Goal: Task Accomplishment & Management: Use online tool/utility

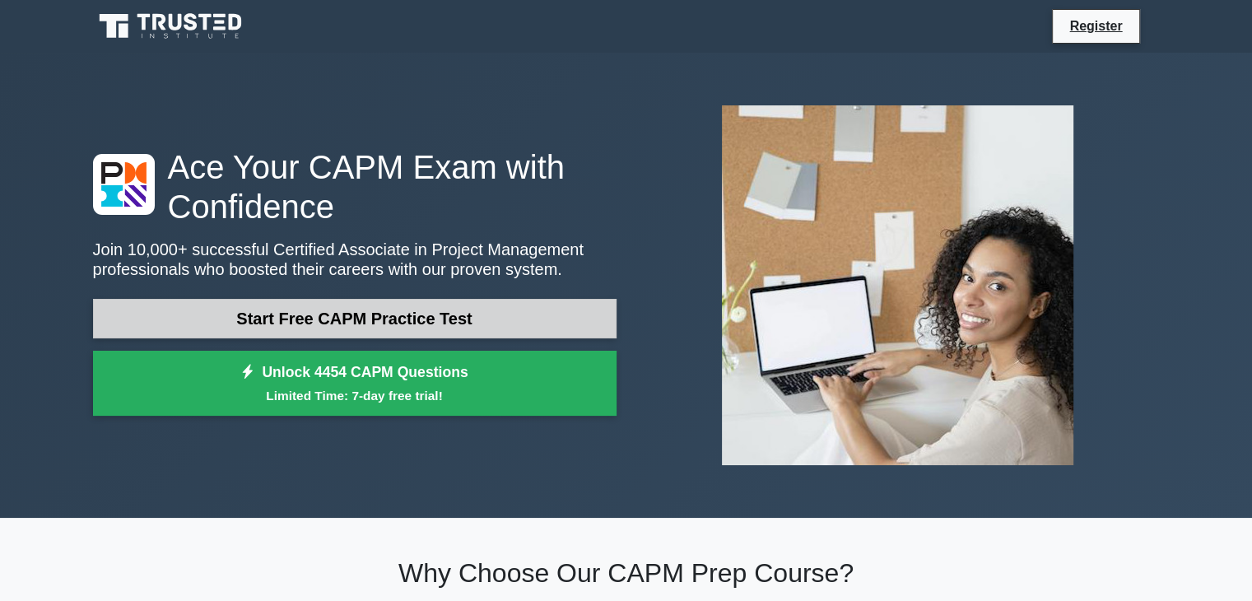
click at [309, 328] on link "Start Free CAPM Practice Test" at bounding box center [354, 319] width 523 height 40
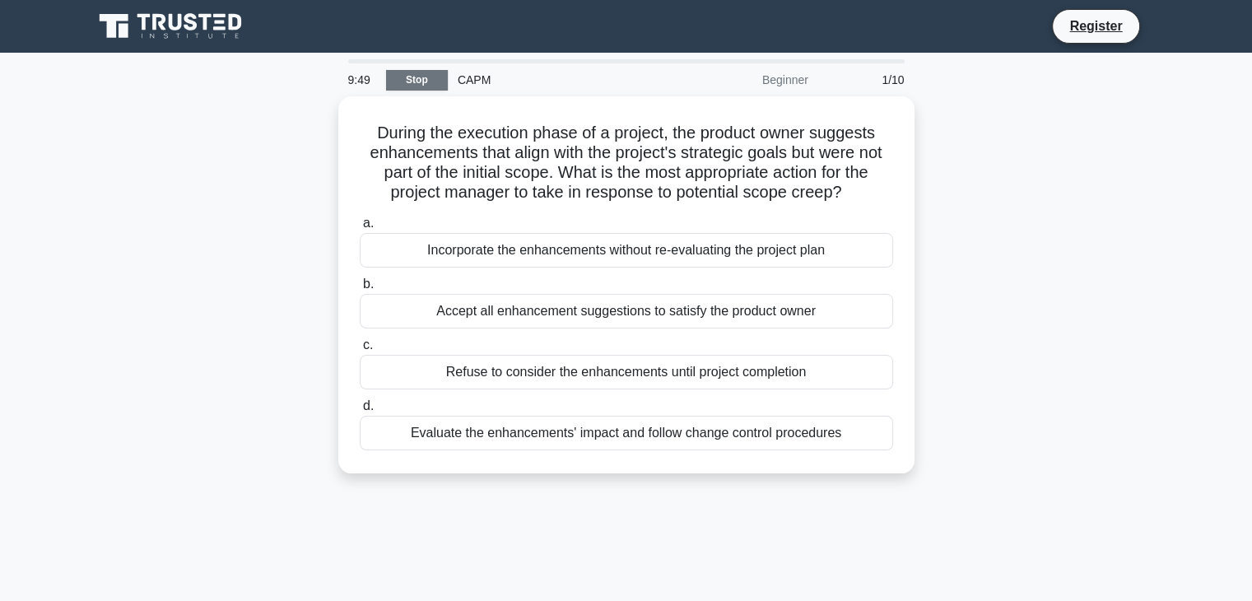
click at [420, 81] on link "Stop" at bounding box center [417, 80] width 62 height 21
